Goal: Transaction & Acquisition: Purchase product/service

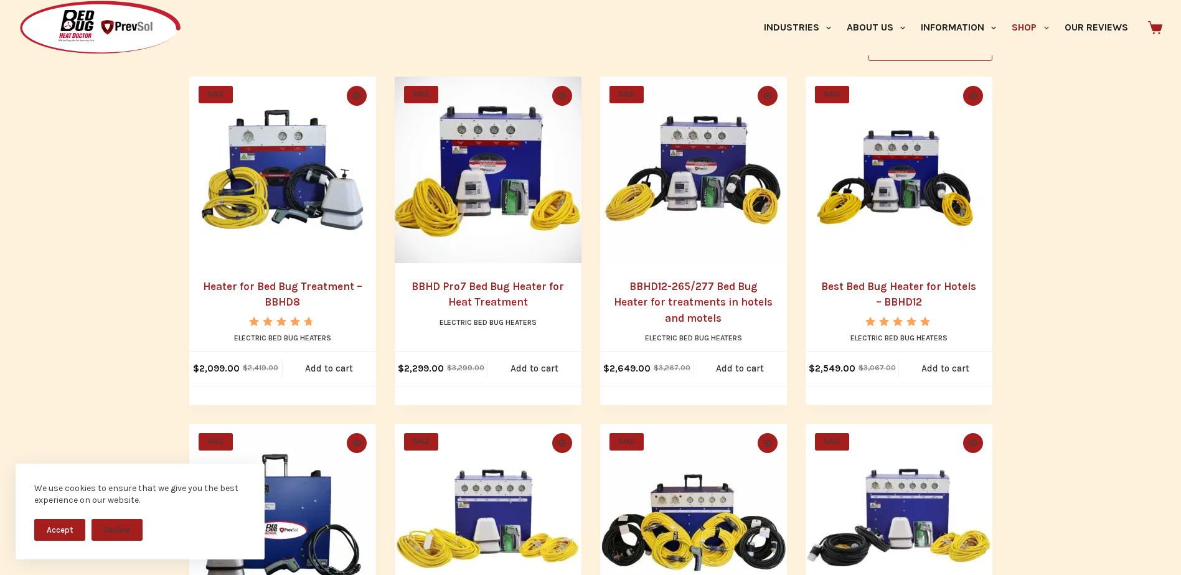
scroll to position [311, 0]
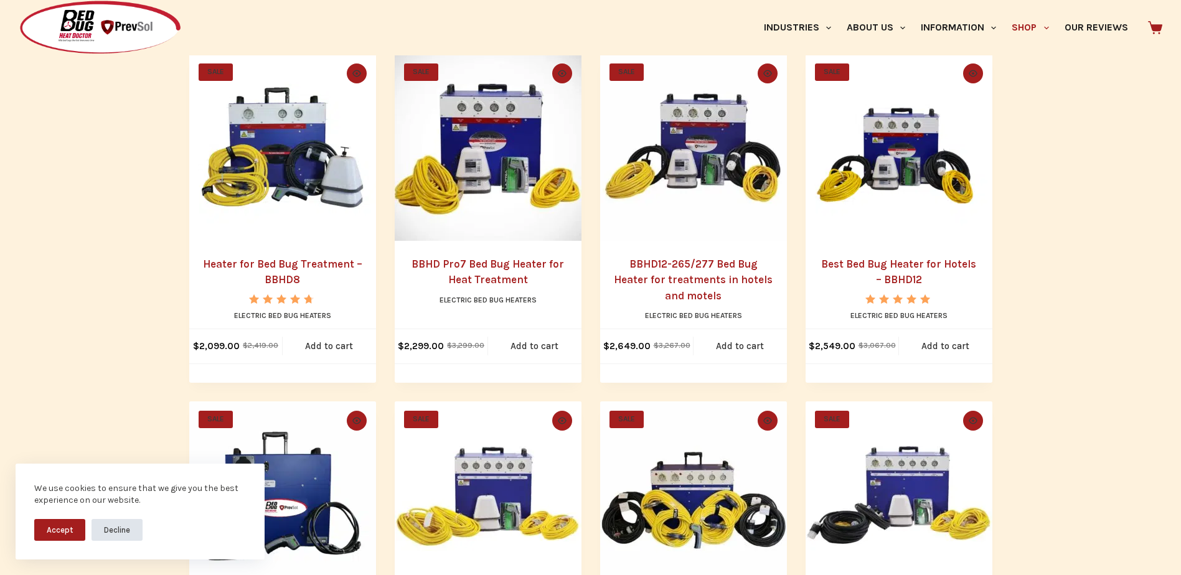
click at [128, 531] on button "Decline" at bounding box center [117, 530] width 51 height 22
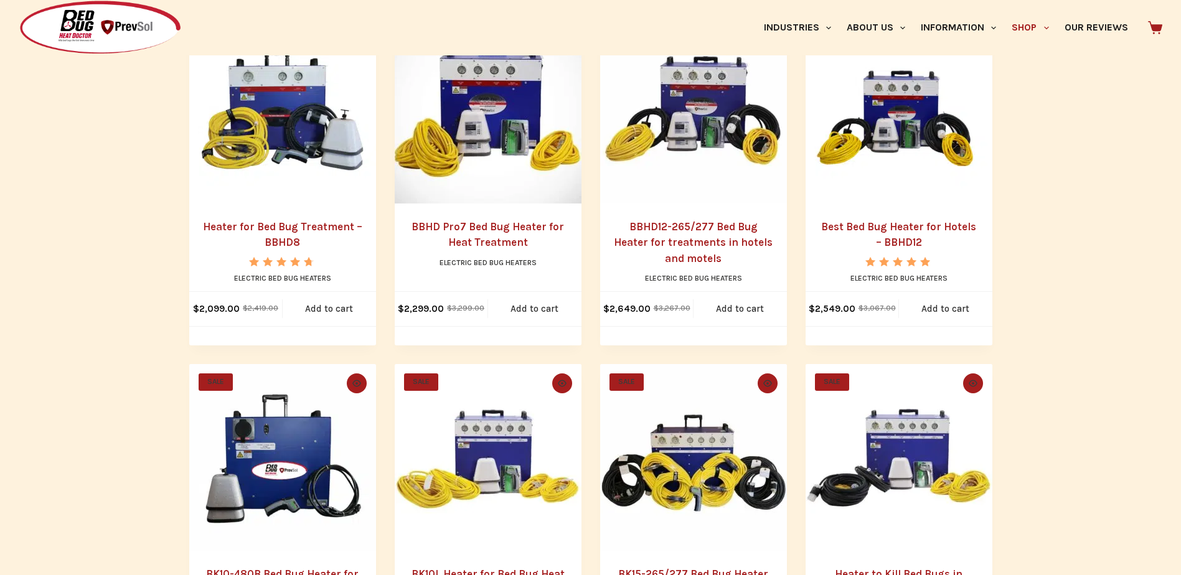
scroll to position [374, 0]
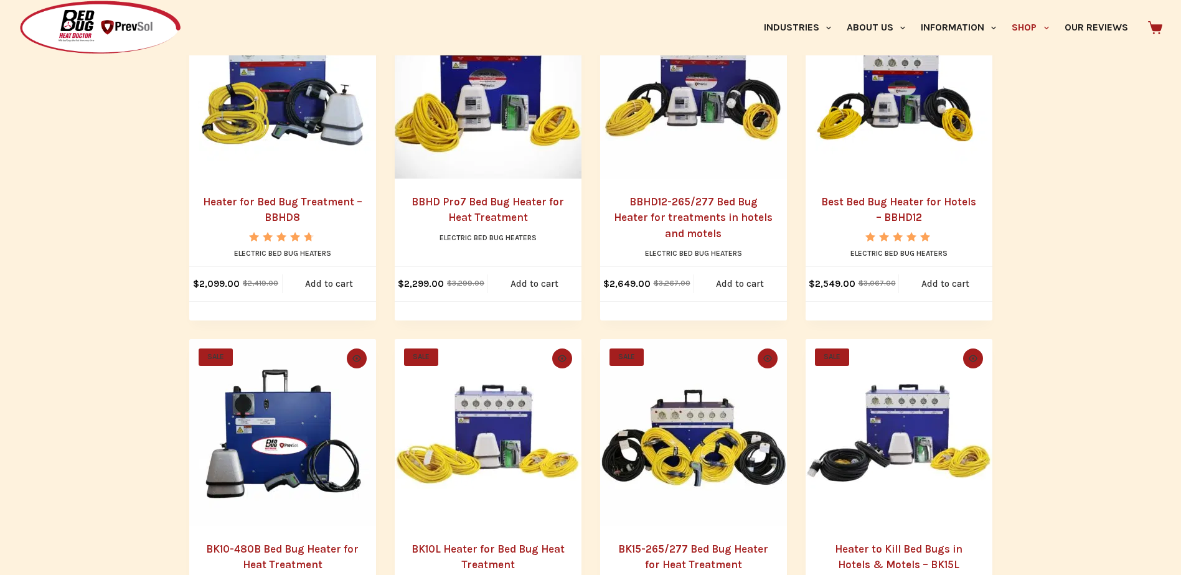
click at [905, 218] on link "Best Bed Bug Heater for Hotels – BBHD12" at bounding box center [898, 209] width 155 height 29
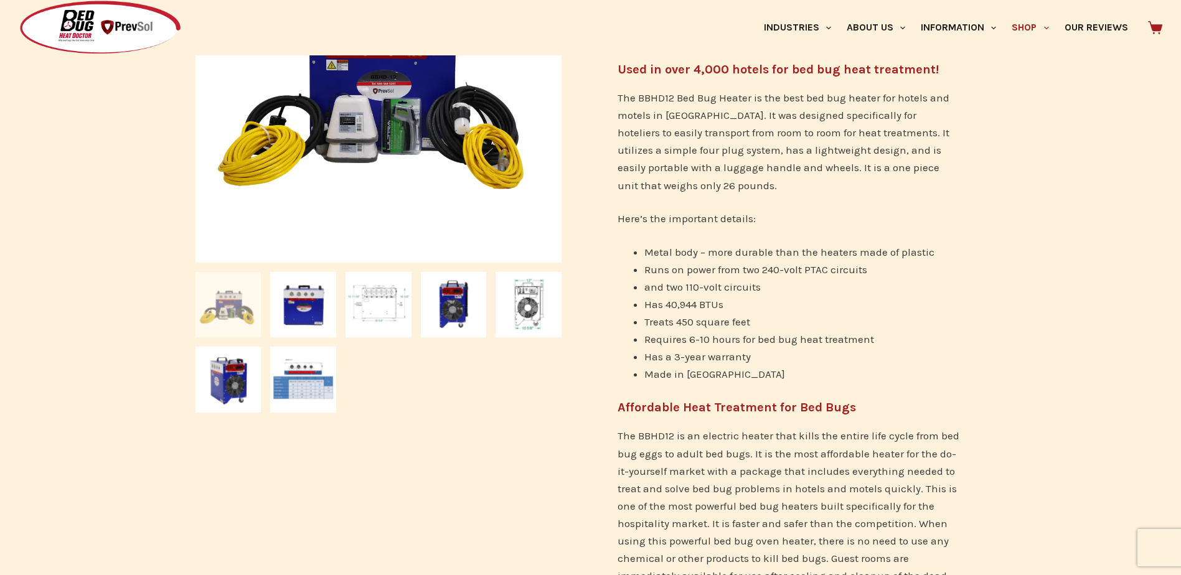
scroll to position [374, 0]
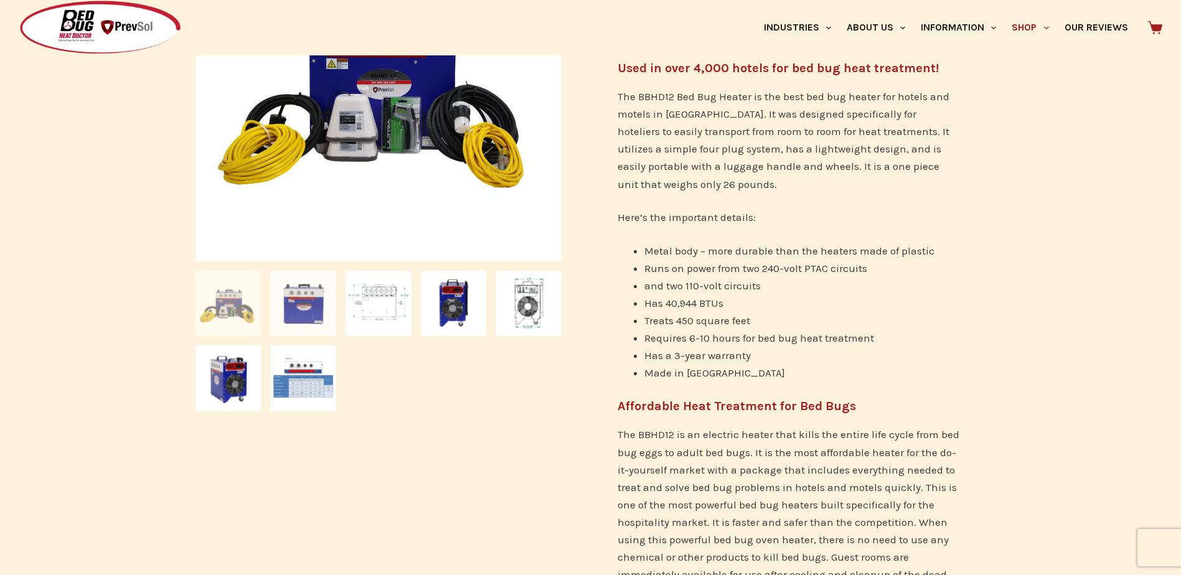
click at [288, 313] on img at bounding box center [303, 304] width 66 height 66
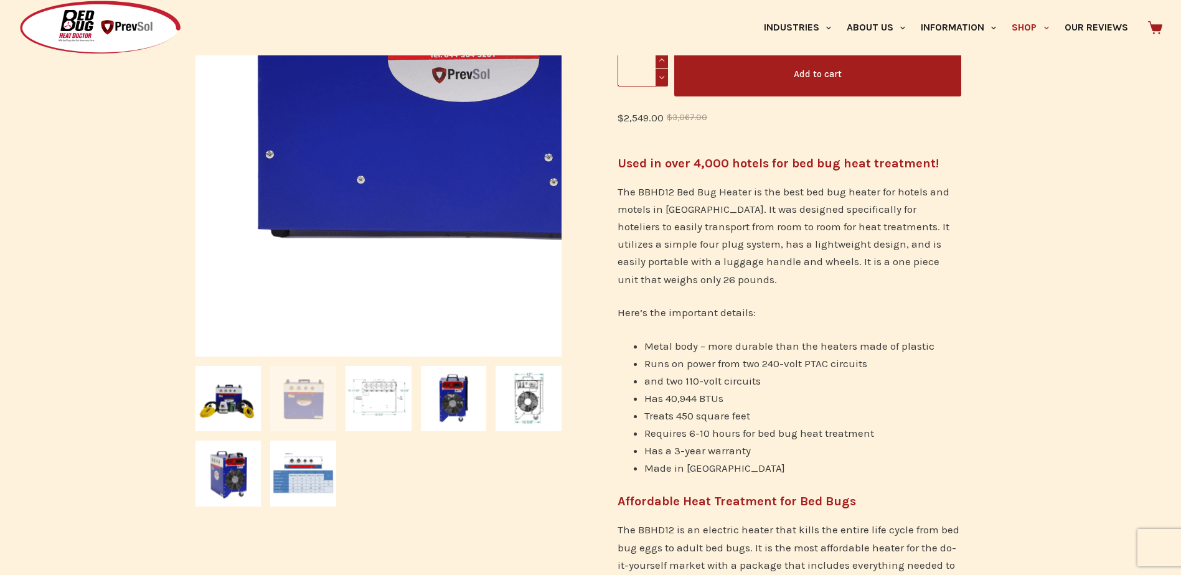
scroll to position [249, 0]
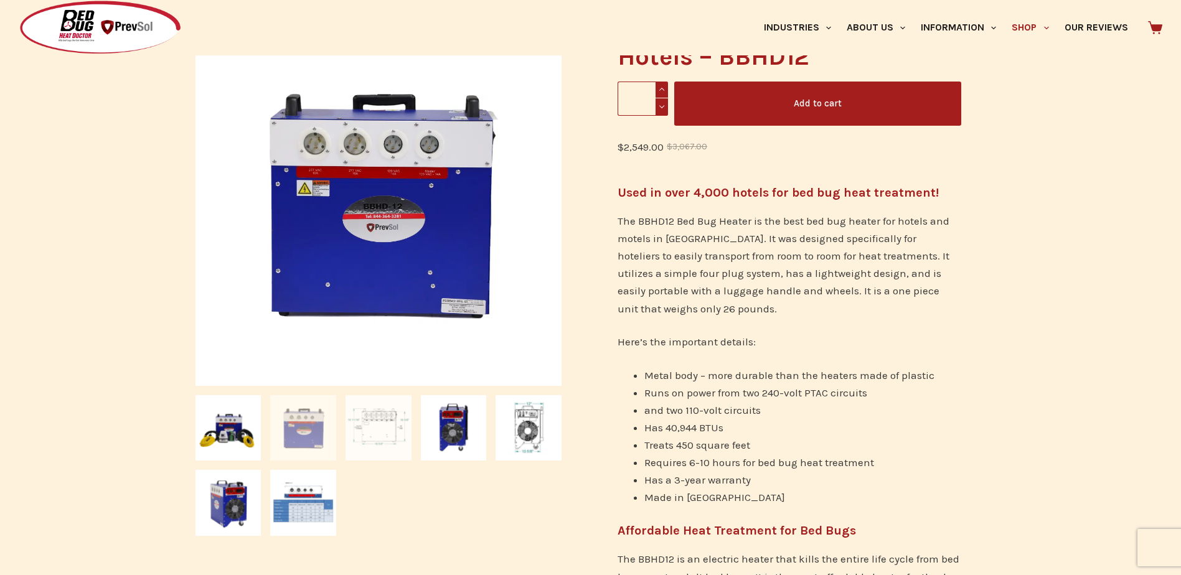
click at [381, 435] on img at bounding box center [379, 428] width 66 height 66
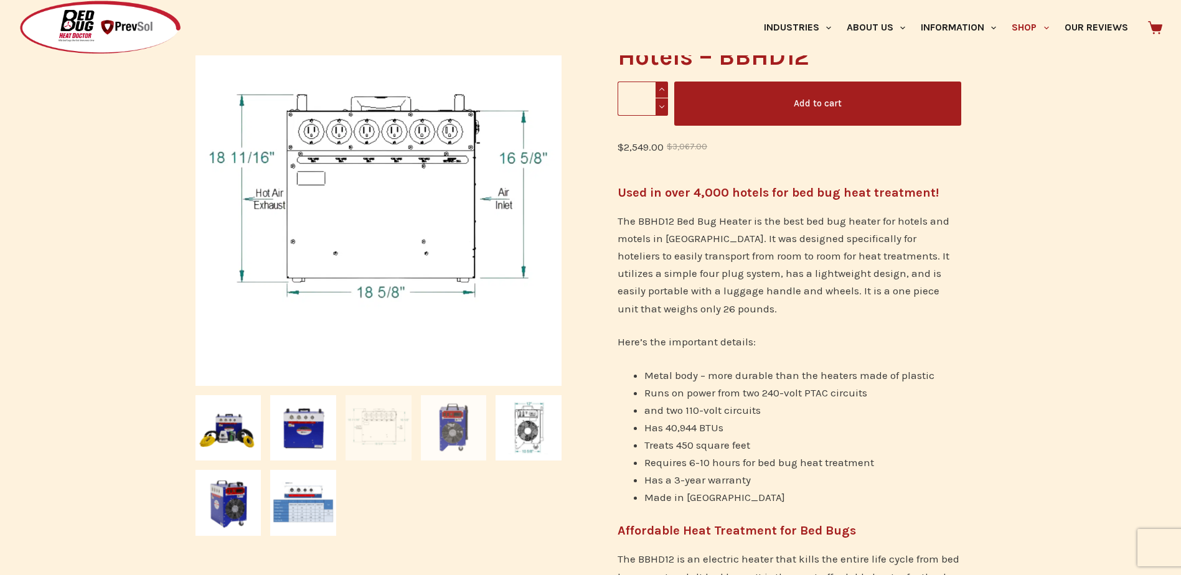
click at [471, 440] on img at bounding box center [454, 428] width 66 height 66
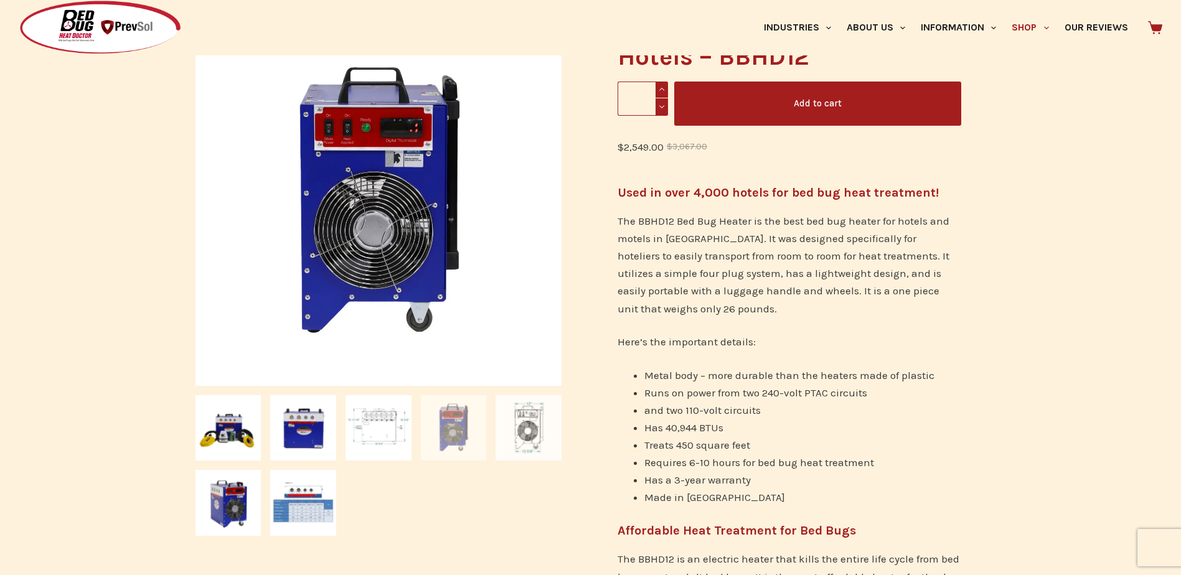
click at [521, 437] on img at bounding box center [529, 428] width 66 height 66
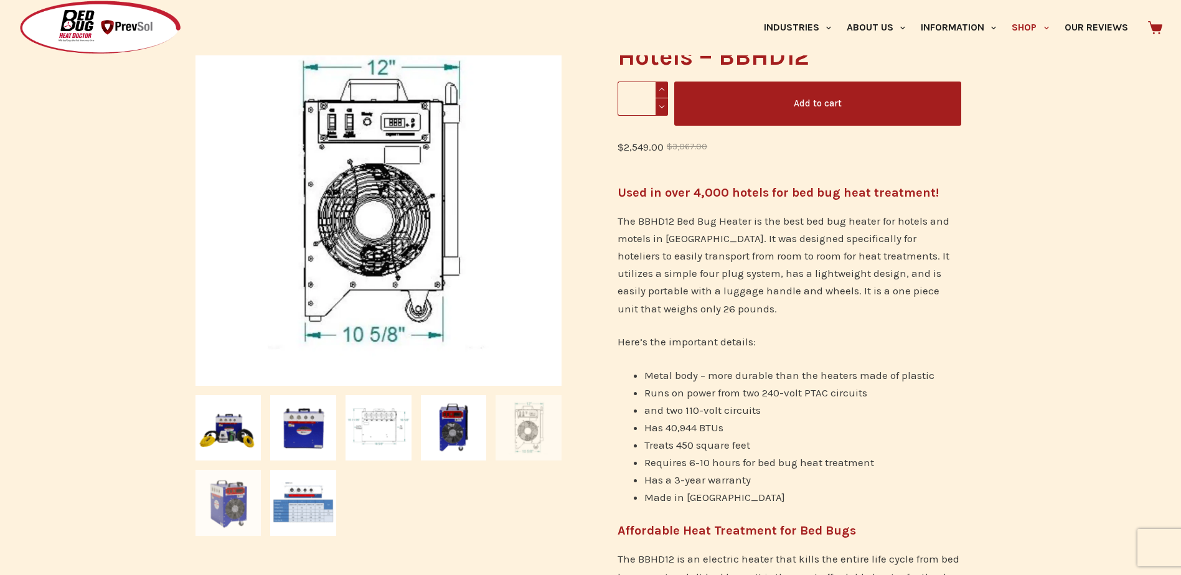
click at [227, 511] on img at bounding box center [228, 503] width 66 height 66
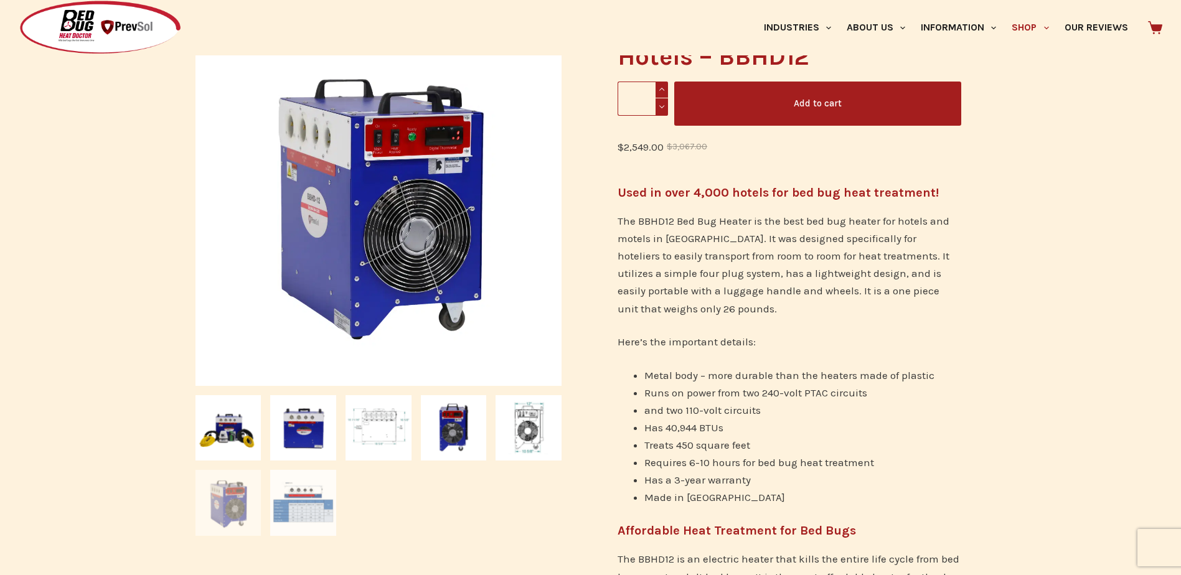
click at [294, 503] on img at bounding box center [303, 503] width 66 height 66
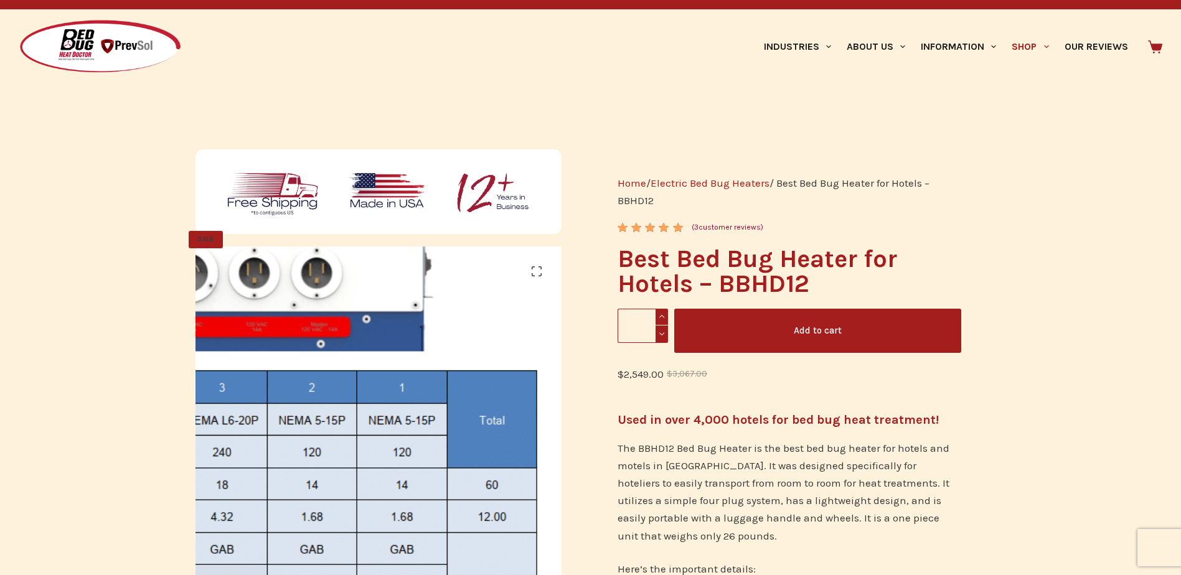
scroll to position [0, 0]
